Goal: Information Seeking & Learning: Learn about a topic

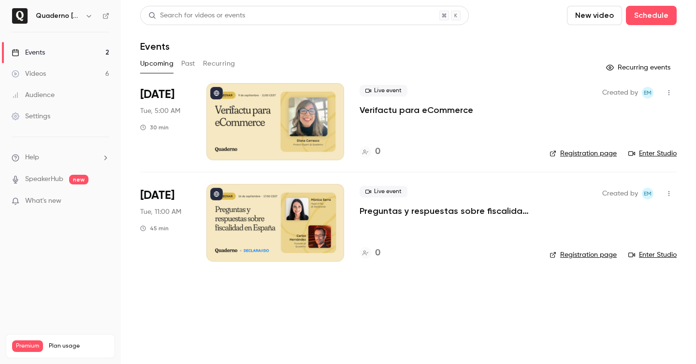
click at [78, 15] on h6 "Quaderno [GEOGRAPHIC_DATA]" at bounding box center [58, 16] width 45 height 10
click at [88, 15] on icon "button" at bounding box center [89, 16] width 8 height 8
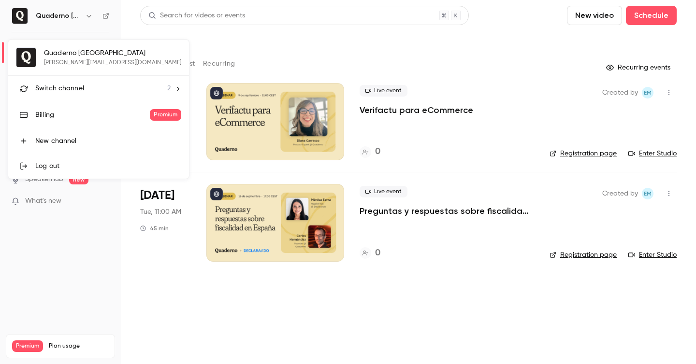
click at [78, 60] on div "Quaderno [GEOGRAPHIC_DATA] [PERSON_NAME][EMAIL_ADDRESS][DOMAIN_NAME] Switch cha…" at bounding box center [98, 109] width 181 height 139
click at [77, 84] on span "Switch channel" at bounding box center [59, 89] width 49 height 10
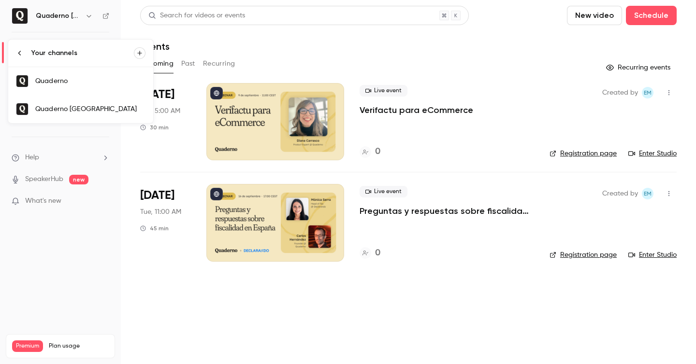
click at [91, 76] on link "Quaderno" at bounding box center [80, 81] width 145 height 28
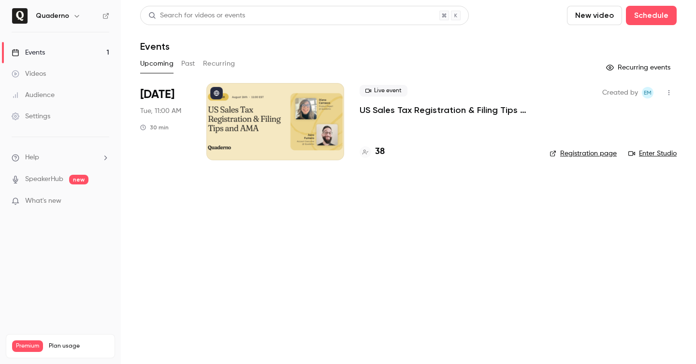
click at [391, 111] on p "US Sales Tax Registration & Filing Tips and AMA" at bounding box center [447, 110] width 174 height 12
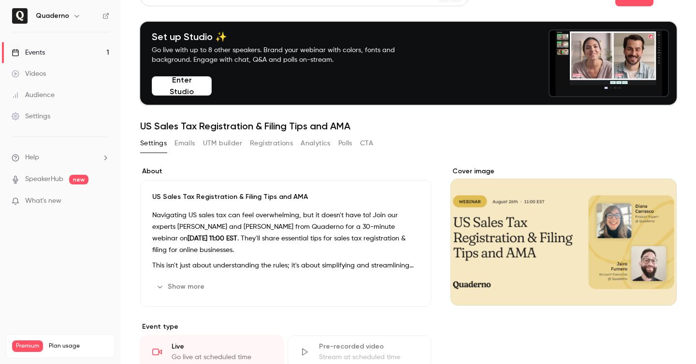
scroll to position [15, 0]
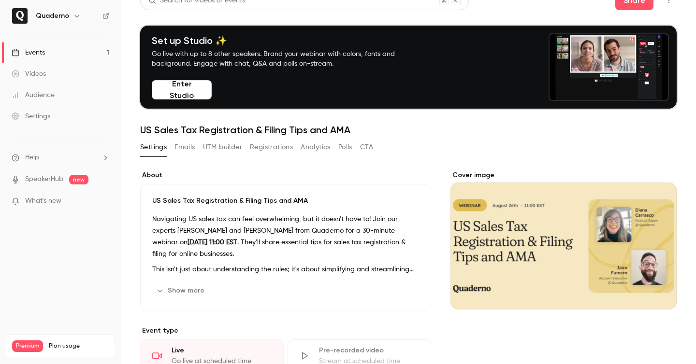
click at [272, 148] on button "Registrations" at bounding box center [271, 147] width 43 height 15
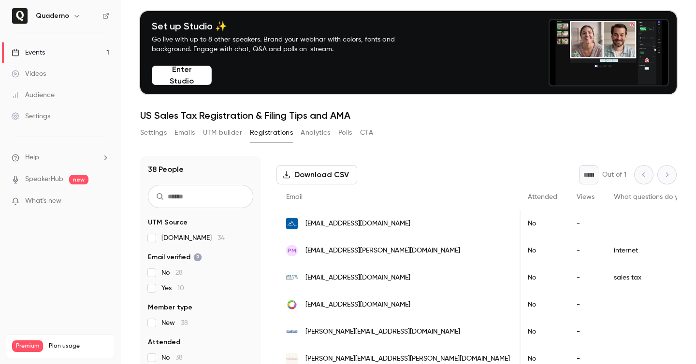
scroll to position [1, 0]
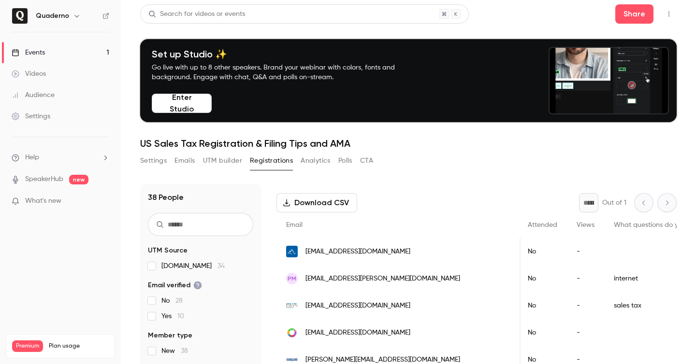
click at [54, 15] on h6 "Quaderno" at bounding box center [52, 16] width 33 height 10
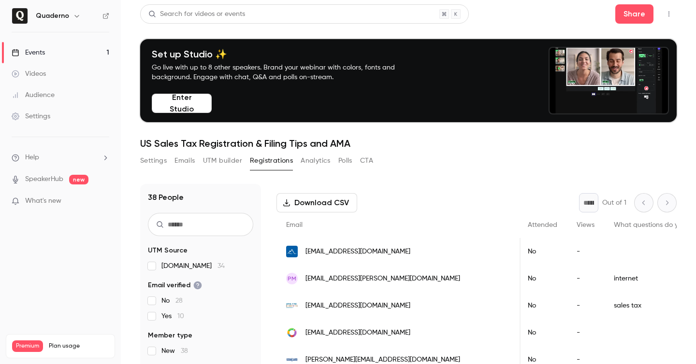
click at [71, 16] on button "button" at bounding box center [77, 16] width 12 height 12
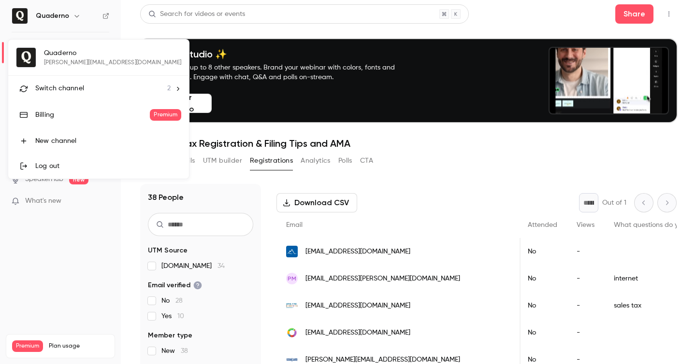
click at [59, 51] on div "Quaderno [PERSON_NAME][EMAIL_ADDRESS][DOMAIN_NAME] Switch channel 2 Billing Pre…" at bounding box center [98, 109] width 181 height 139
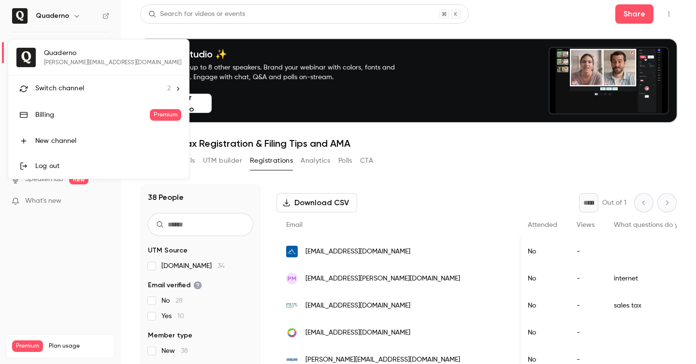
click at [71, 81] on li "Switch channel 2" at bounding box center [98, 89] width 181 height 26
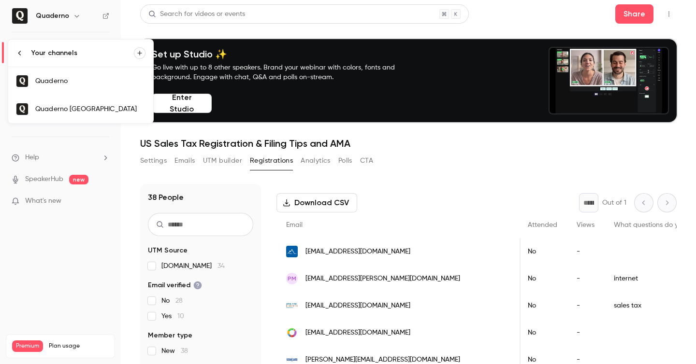
click at [78, 106] on div "Quaderno [GEOGRAPHIC_DATA]" at bounding box center [90, 109] width 110 height 10
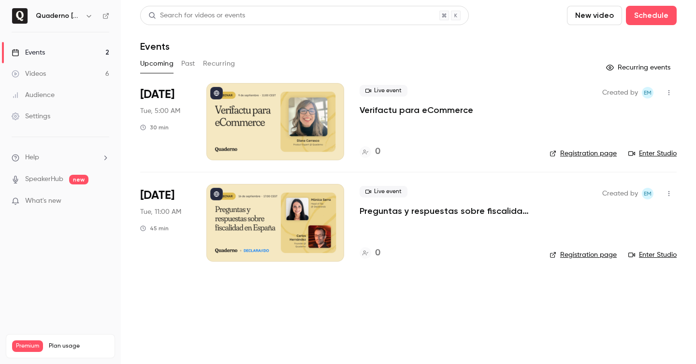
click at [190, 61] on button "Past" at bounding box center [188, 63] width 14 height 15
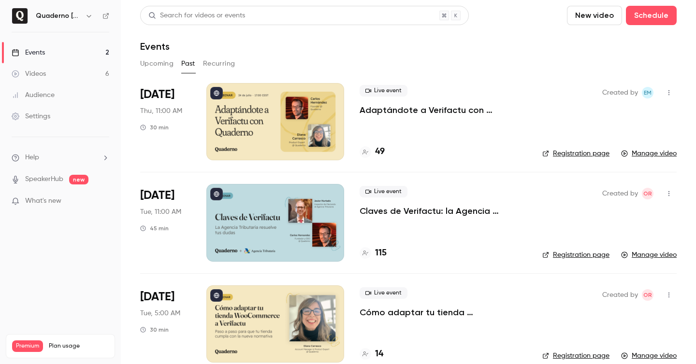
click at [447, 111] on p "Adaptándote a Verifactu con Quaderno - Office Hours" at bounding box center [443, 110] width 167 height 12
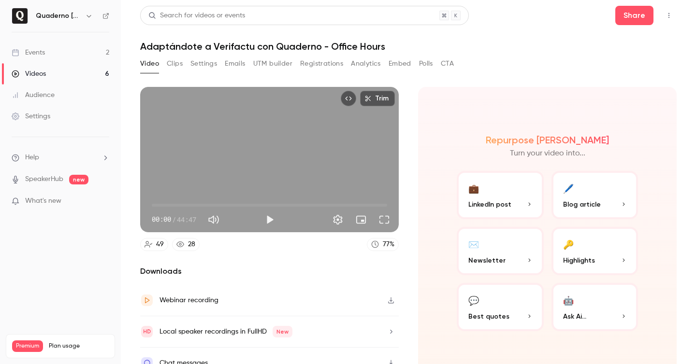
scroll to position [15, 0]
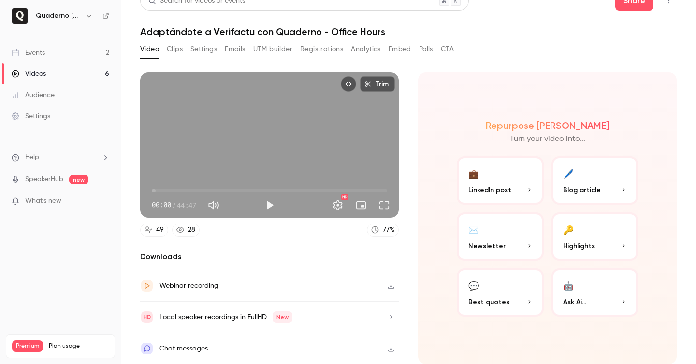
click at [328, 43] on button "Registrations" at bounding box center [321, 49] width 43 height 15
